Goal: Information Seeking & Learning: Learn about a topic

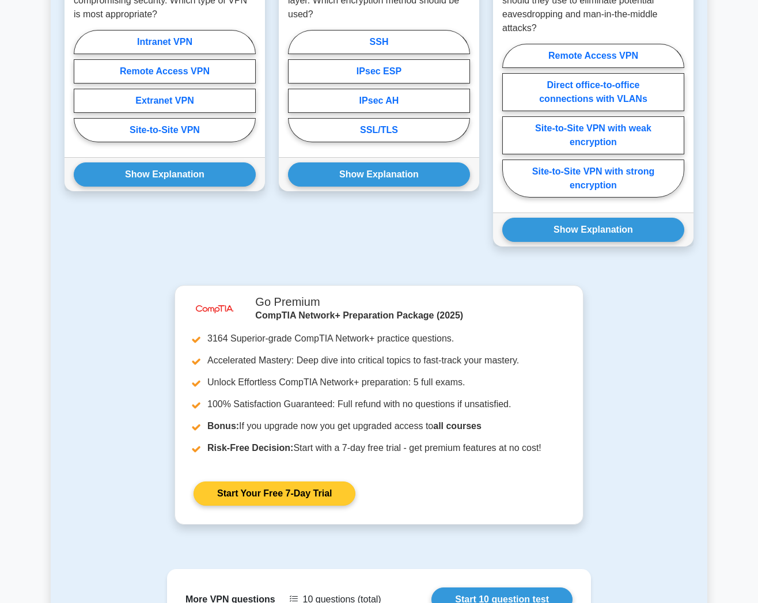
scroll to position [609, 0]
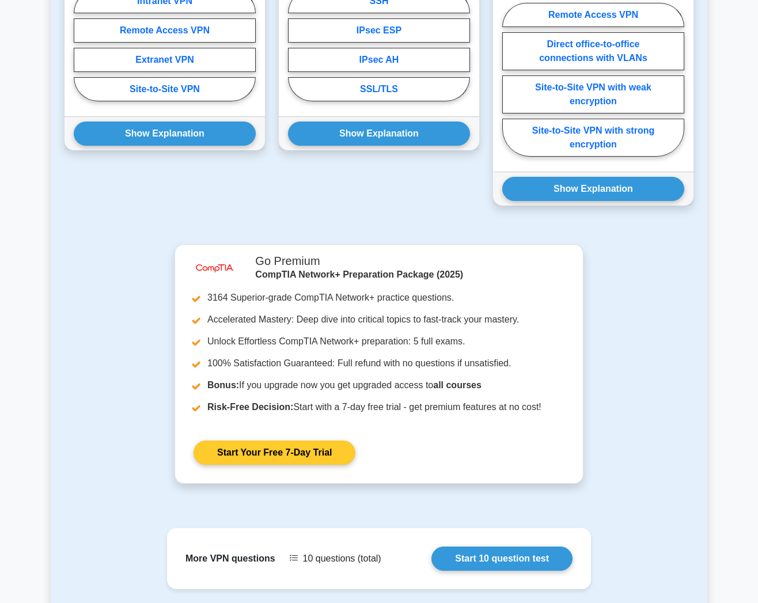
click at [326, 445] on link "Start Your Free 7-Day Trial" at bounding box center [275, 453] width 162 height 24
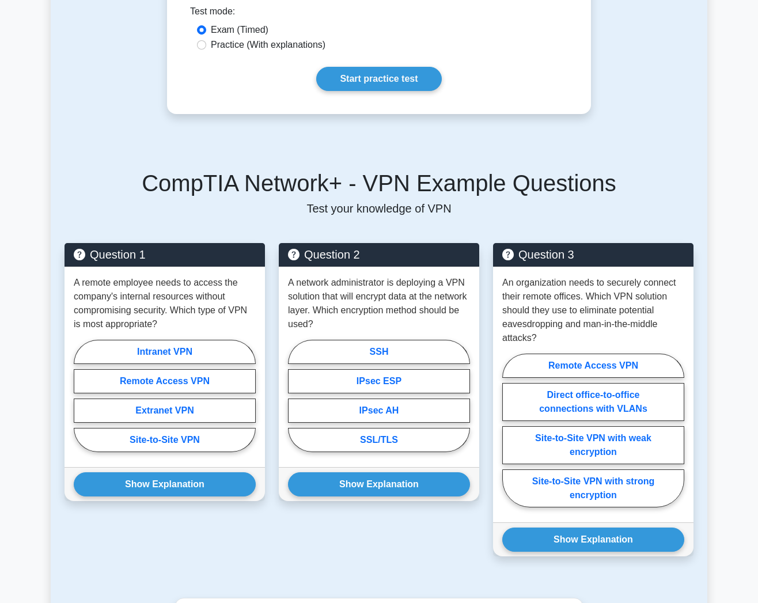
scroll to position [0, 0]
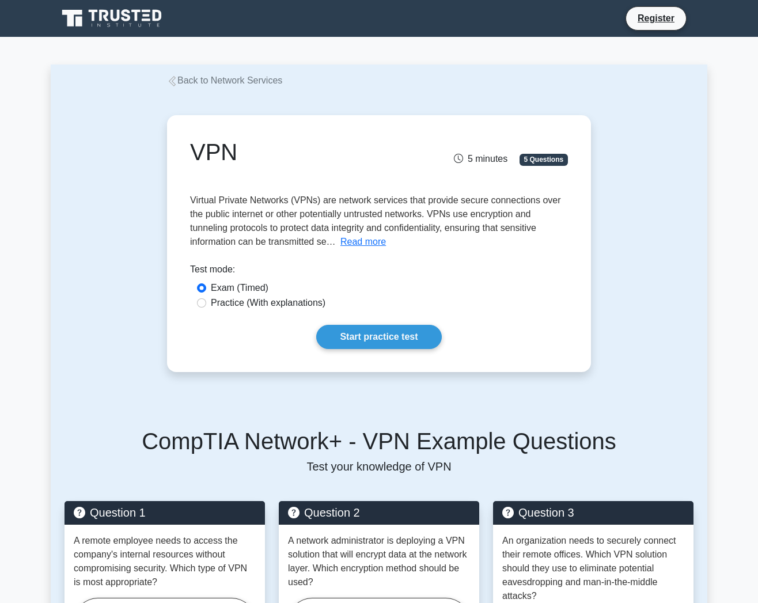
click at [145, 12] on icon at bounding box center [147, 11] width 9 height 2
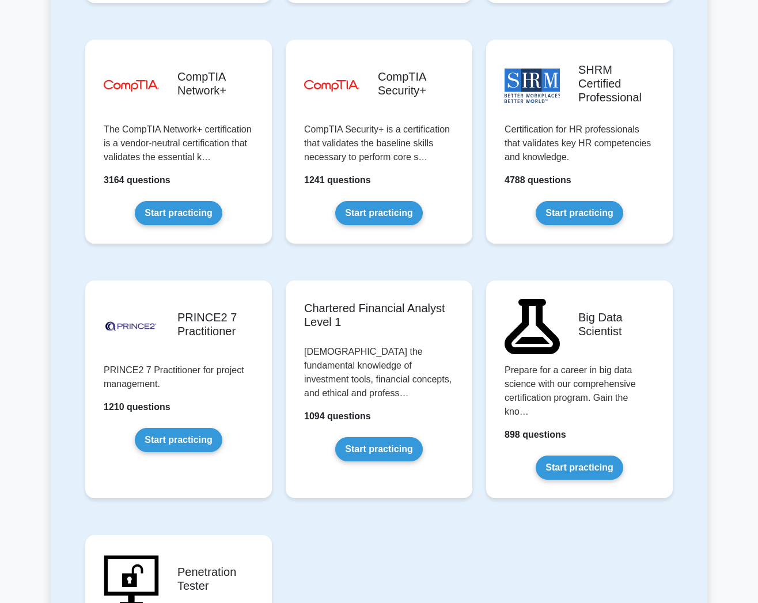
scroll to position [2117, 0]
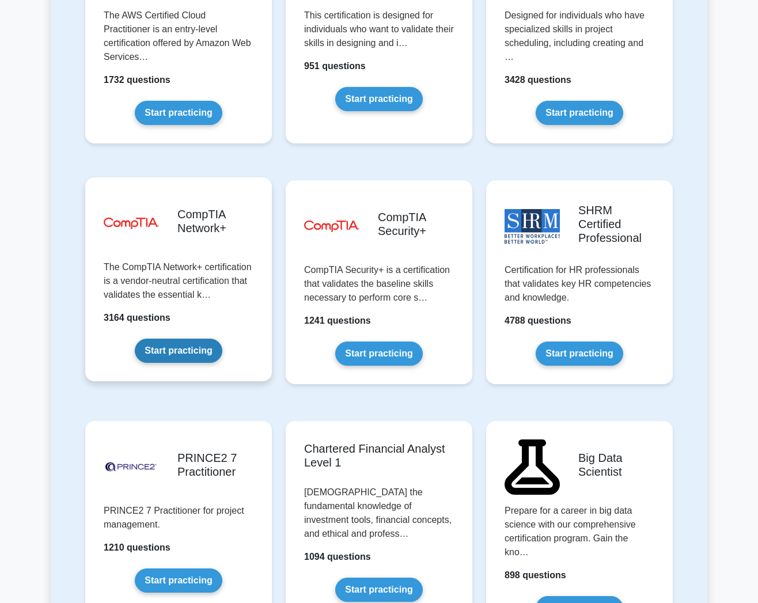
click at [179, 339] on link "Start practicing" at bounding box center [178, 351] width 87 height 24
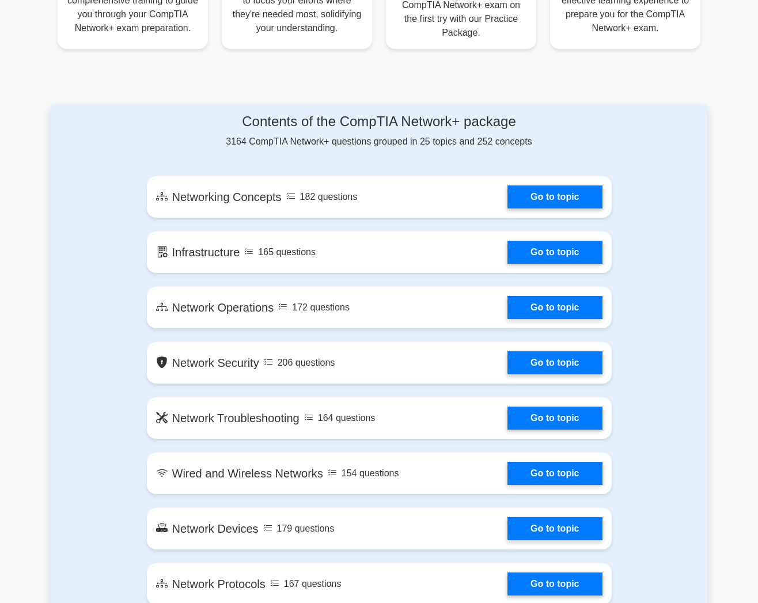
scroll to position [451, 0]
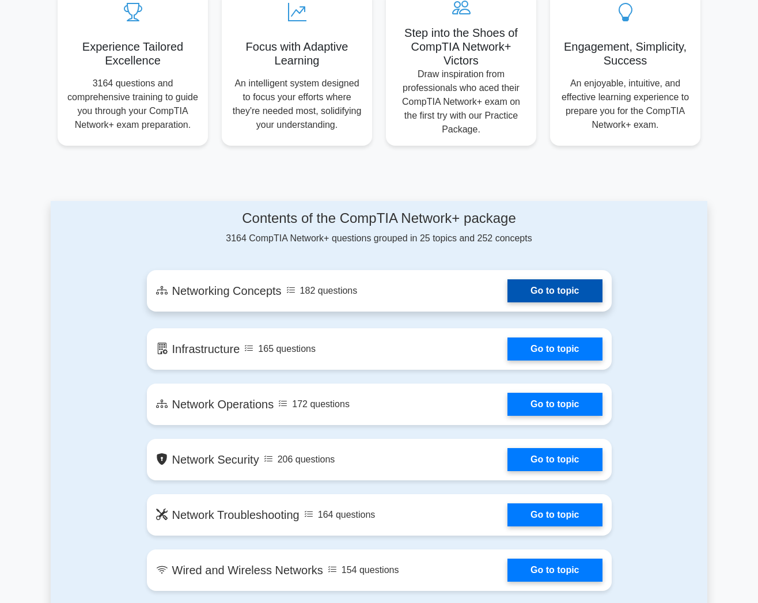
click at [563, 280] on link "Go to topic" at bounding box center [555, 291] width 95 height 23
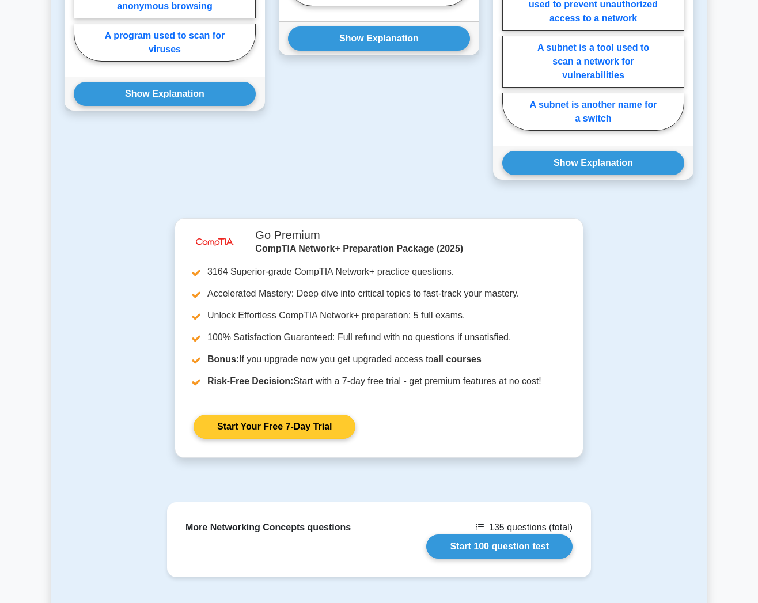
scroll to position [975, 0]
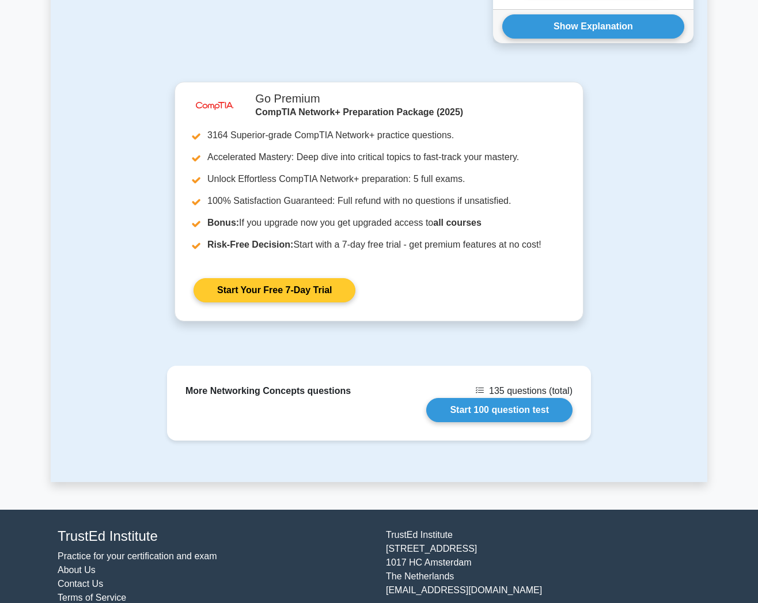
click at [265, 278] on link "Start Your Free 7-Day Trial" at bounding box center [275, 290] width 162 height 24
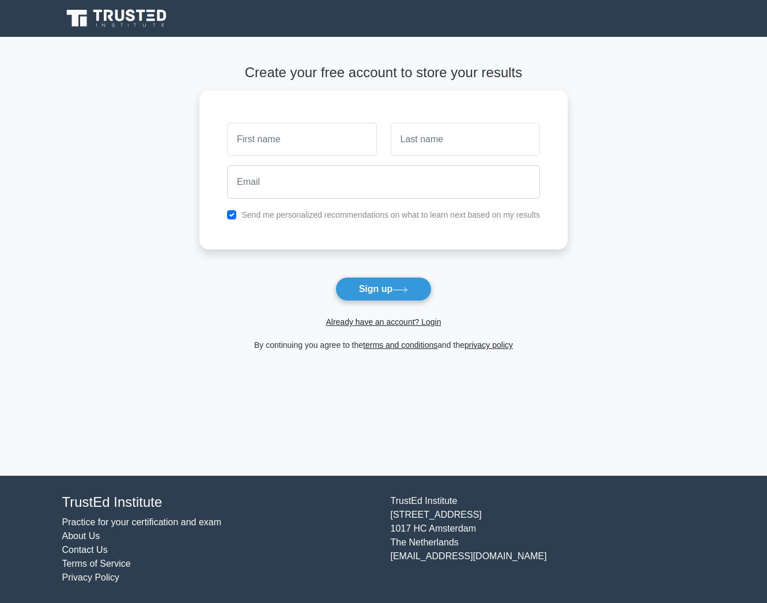
click at [163, 22] on icon at bounding box center [117, 18] width 111 height 22
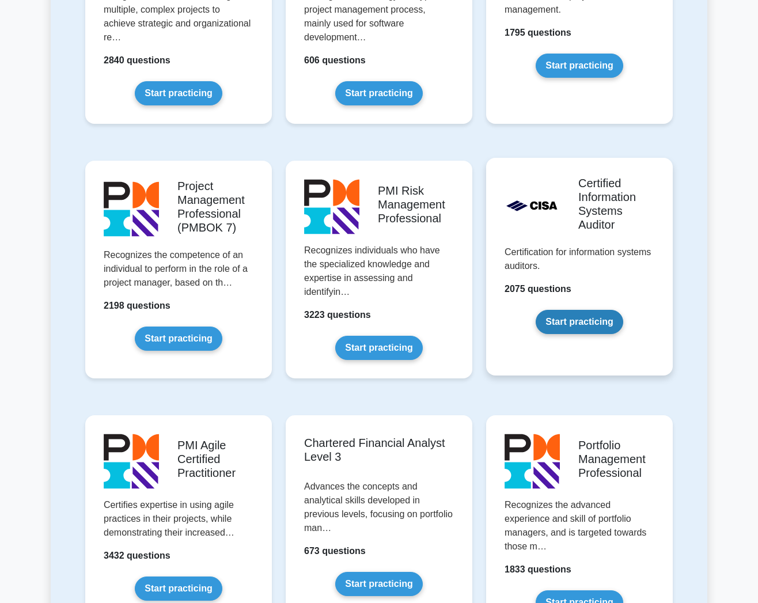
scroll to position [1096, 0]
